Goal: Communication & Community: Connect with others

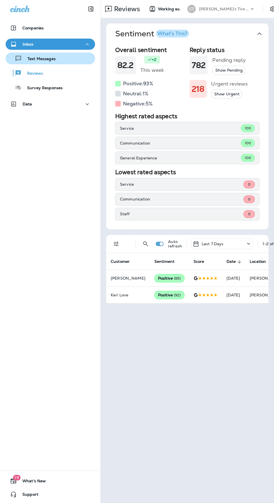
click at [59, 59] on div "Text Messages" at bounding box center [50, 58] width 85 height 8
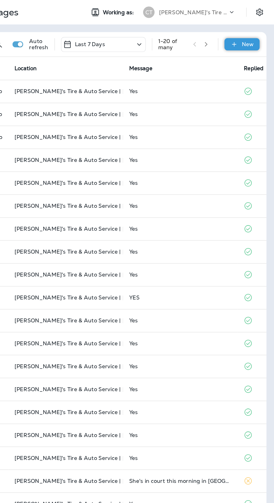
click at [255, 32] on p "New" at bounding box center [254, 32] width 9 height 4
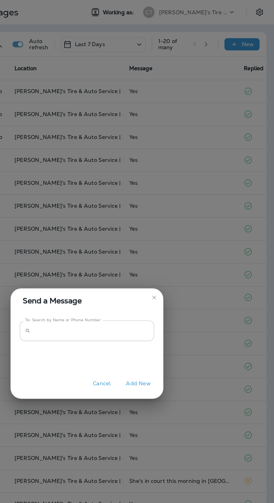
click at [148, 239] on input "To: Search by Name or Phone Number" at bounding box center [142, 242] width 88 height 15
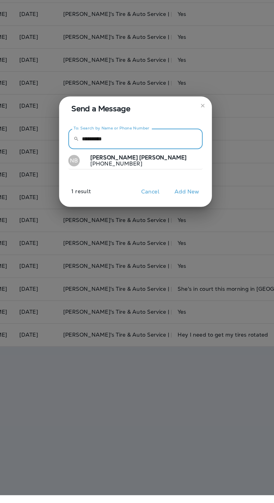
type input "**********"
click at [140, 254] on span "[PERSON_NAME]" at bounding box center [157, 255] width 35 height 5
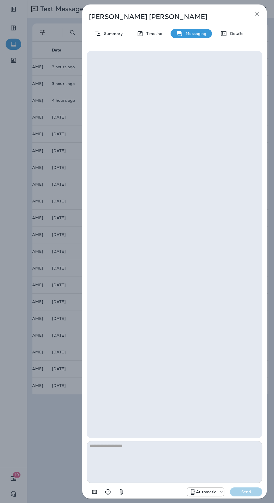
click at [259, 16] on icon "button" at bounding box center [257, 14] width 7 height 7
